Goal: Task Accomplishment & Management: Manage account settings

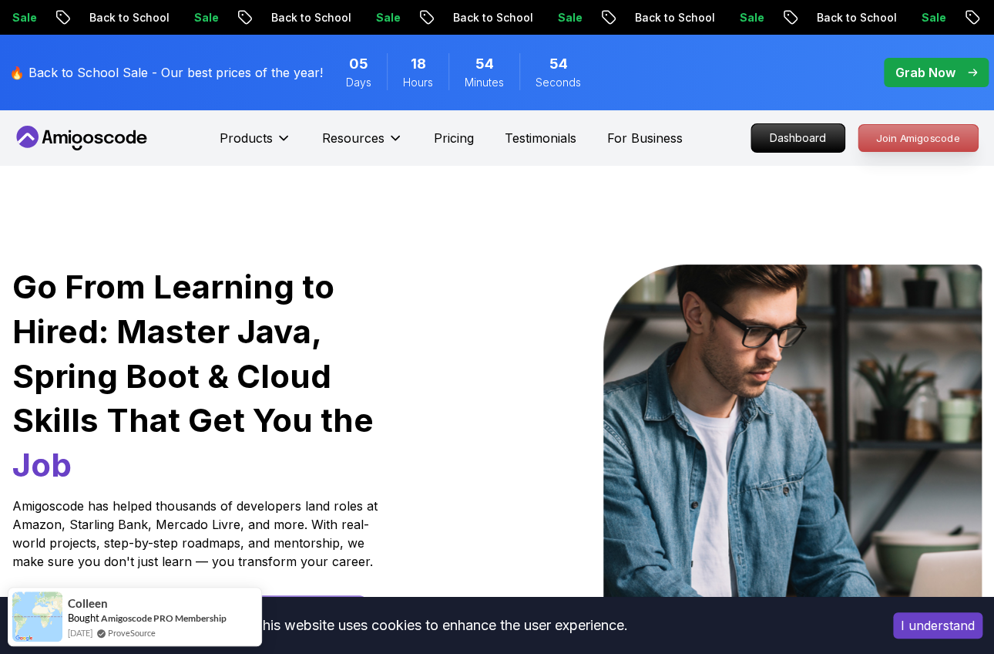
click at [916, 140] on p "Join Amigoscode" at bounding box center [918, 138] width 119 height 26
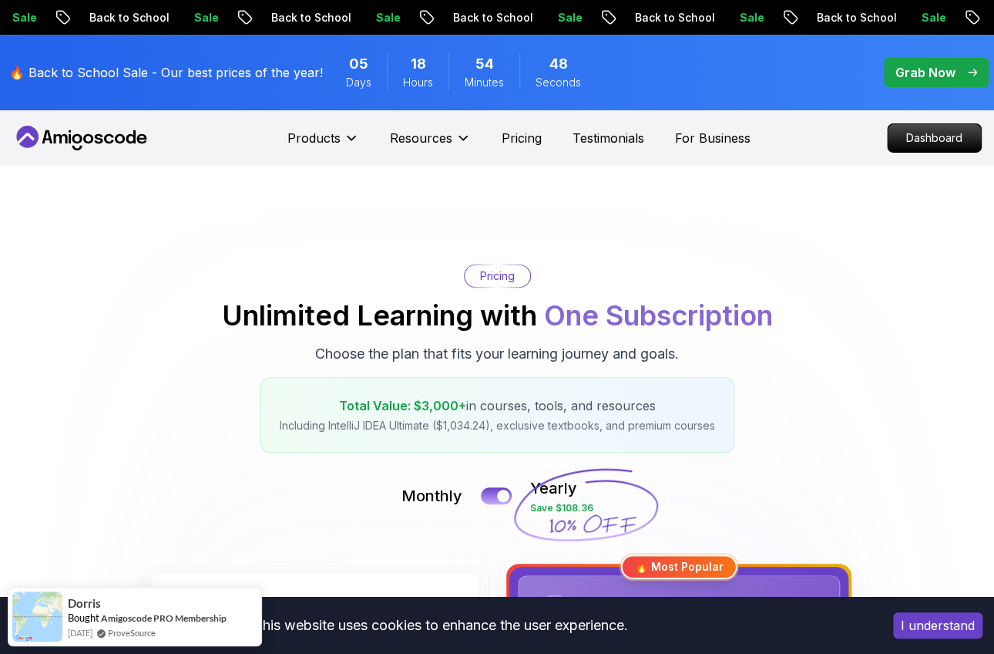
click at [136, 139] on icon at bounding box center [81, 138] width 139 height 25
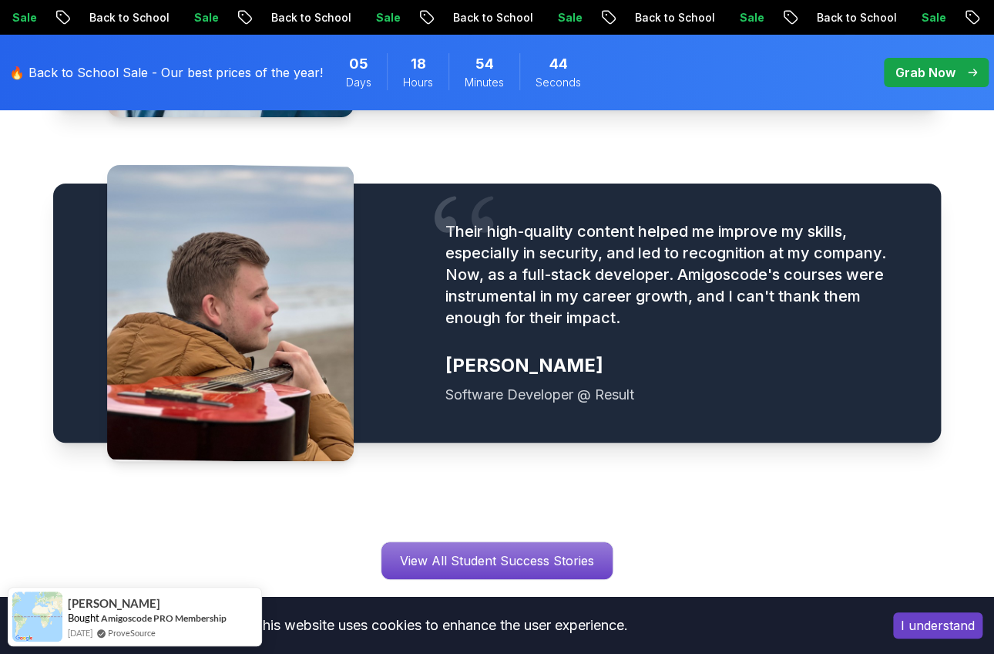
scroll to position [2420, 0]
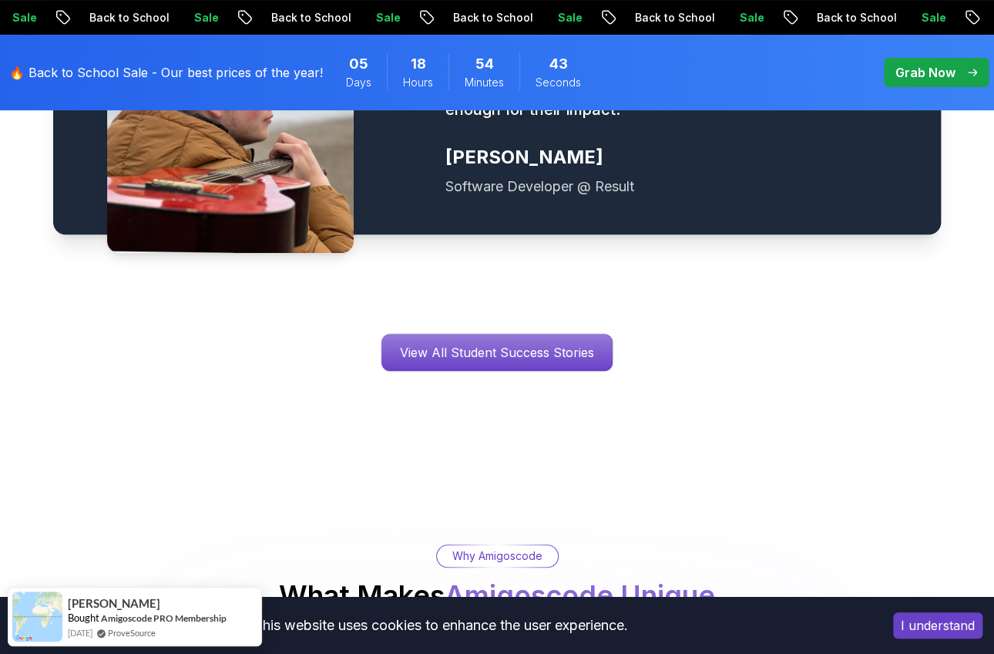
click at [956, 621] on button "I understand" at bounding box center [937, 625] width 89 height 26
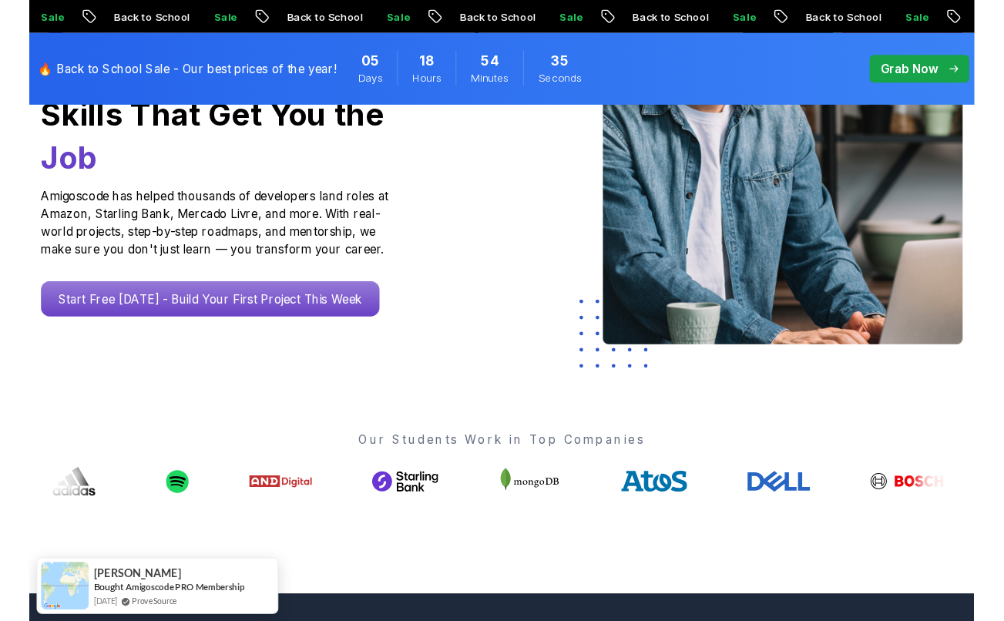
scroll to position [0, 0]
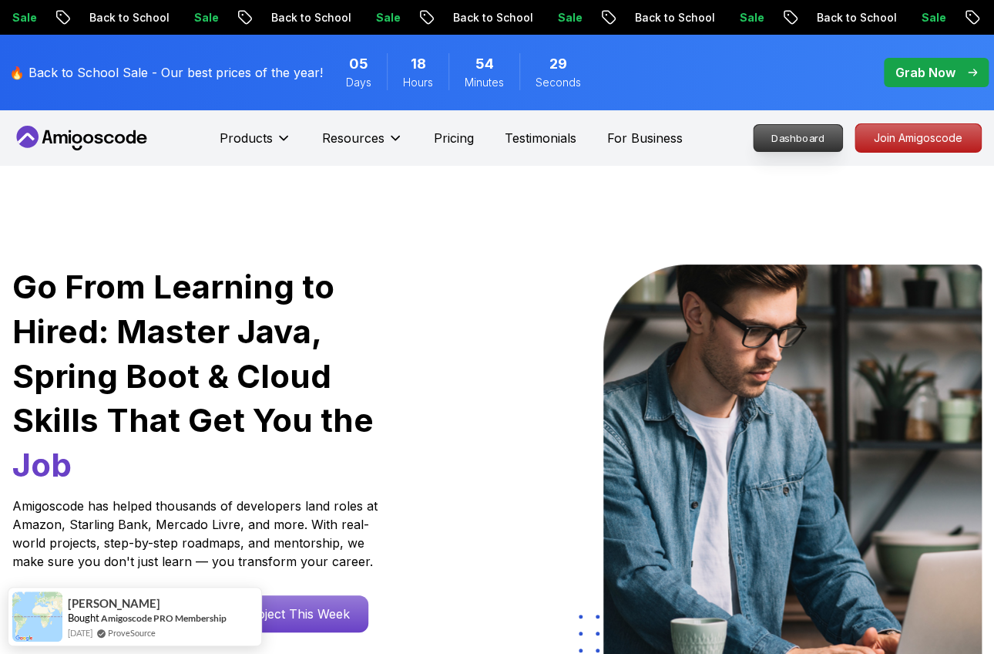
click at [837, 133] on p "Dashboard" at bounding box center [798, 138] width 89 height 26
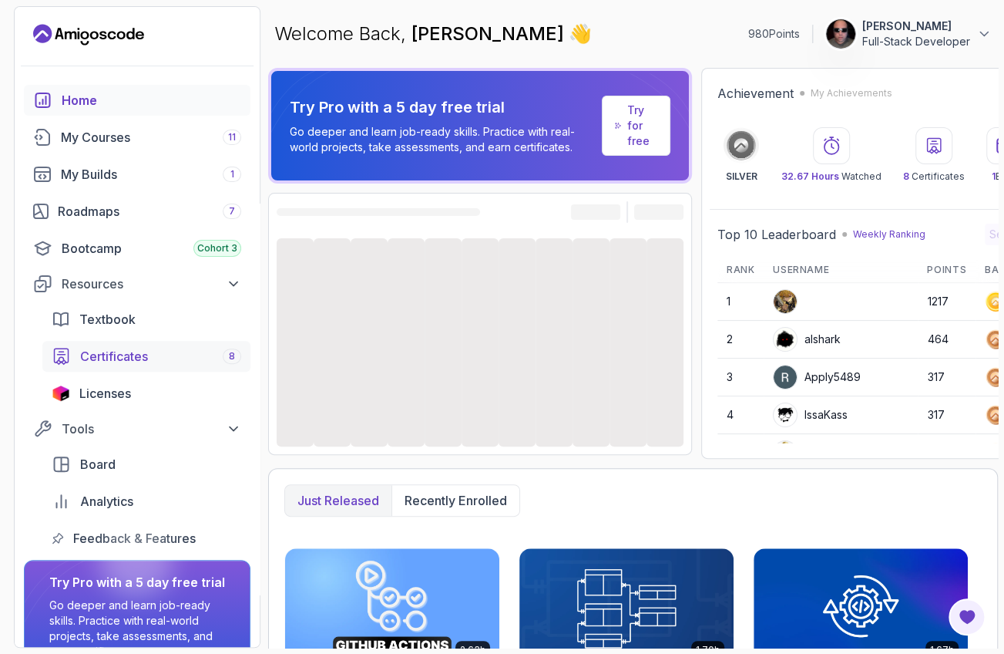
click at [164, 357] on div "Certificates 8" at bounding box center [160, 356] width 161 height 18
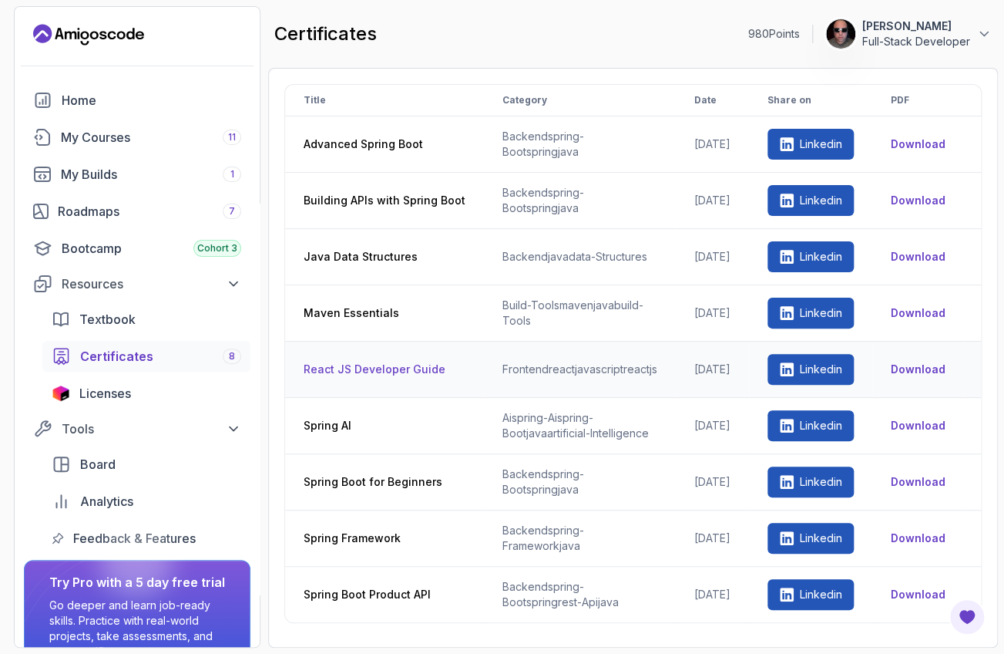
click at [798, 375] on link "Linkedin" at bounding box center [811, 369] width 86 height 31
click at [923, 368] on button "Download" at bounding box center [918, 368] width 55 height 15
click at [741, 38] on div "certificates 980 Points Leandro Valenzuela Full-Stack Developer" at bounding box center [633, 33] width 730 height 55
